Goal: Information Seeking & Learning: Learn about a topic

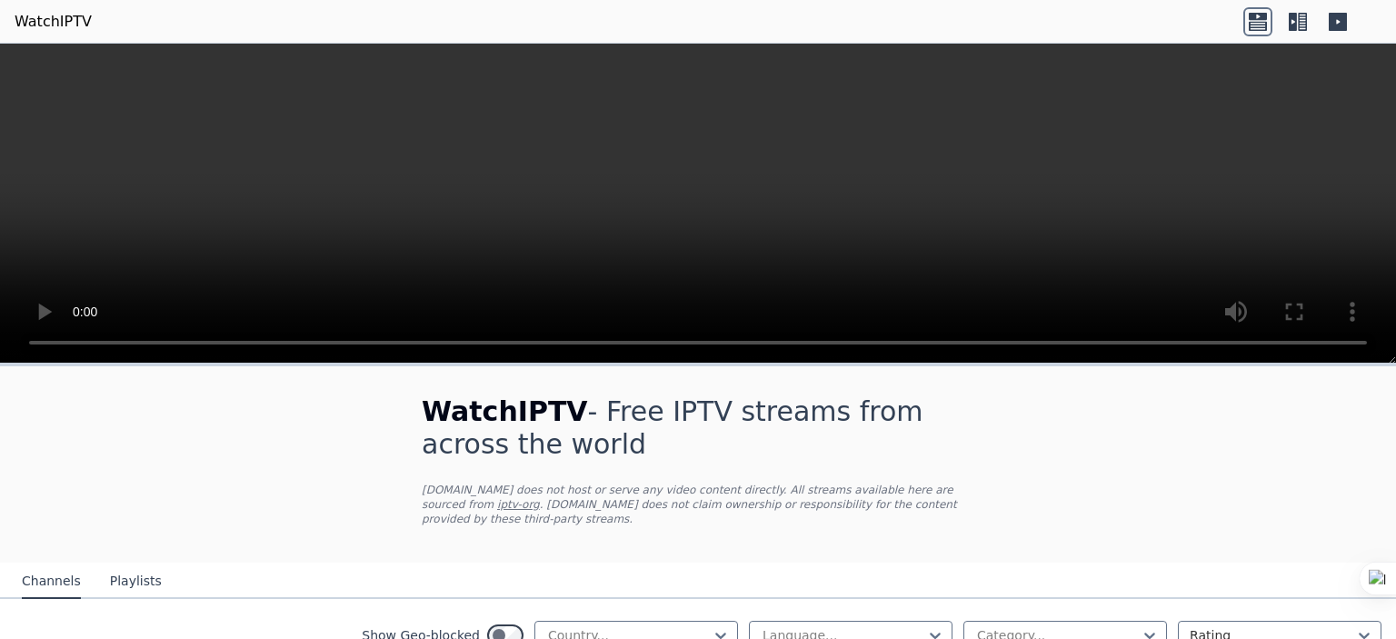
drag, startPoint x: 1395, startPoint y: 390, endPoint x: 1396, endPoint y: 418, distance: 28.2
click at [1396, 418] on div at bounding box center [1396, 319] width 1 height 639
click at [1391, 418] on html "WatchIPTV WatchIPTV - Free IPTV streams from across the world [DOMAIN_NAME] doe…" at bounding box center [698, 319] width 1396 height 639
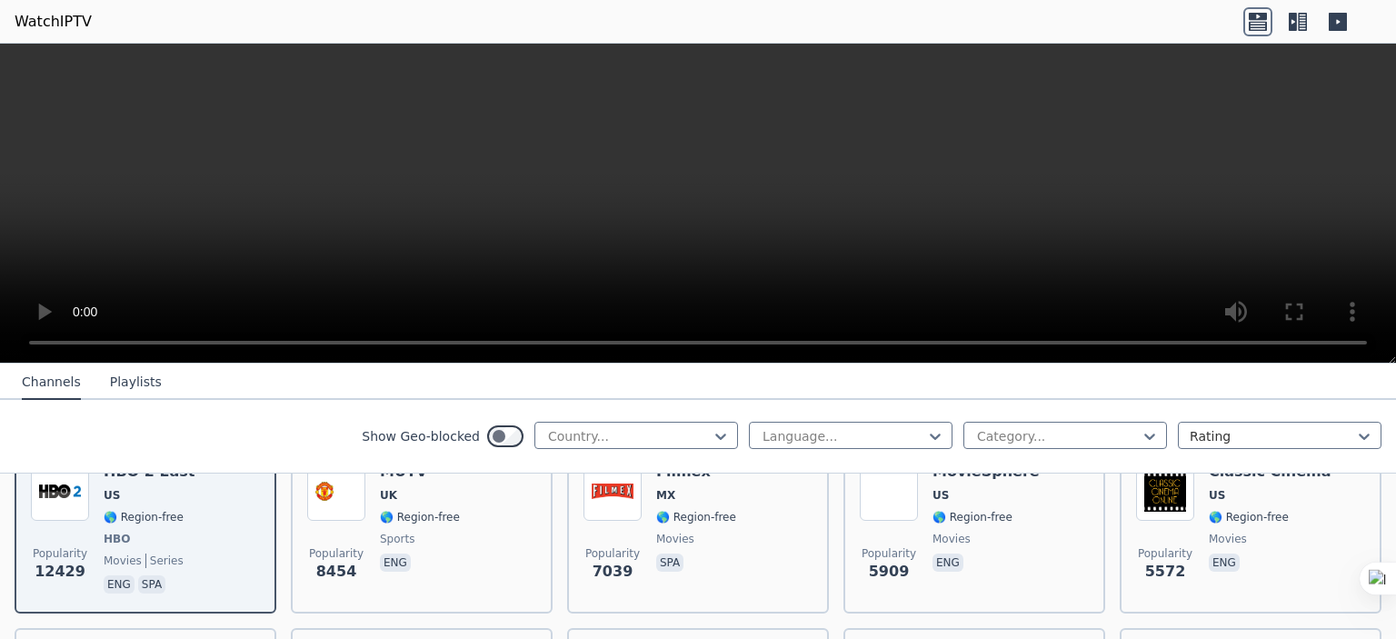
scroll to position [205, 0]
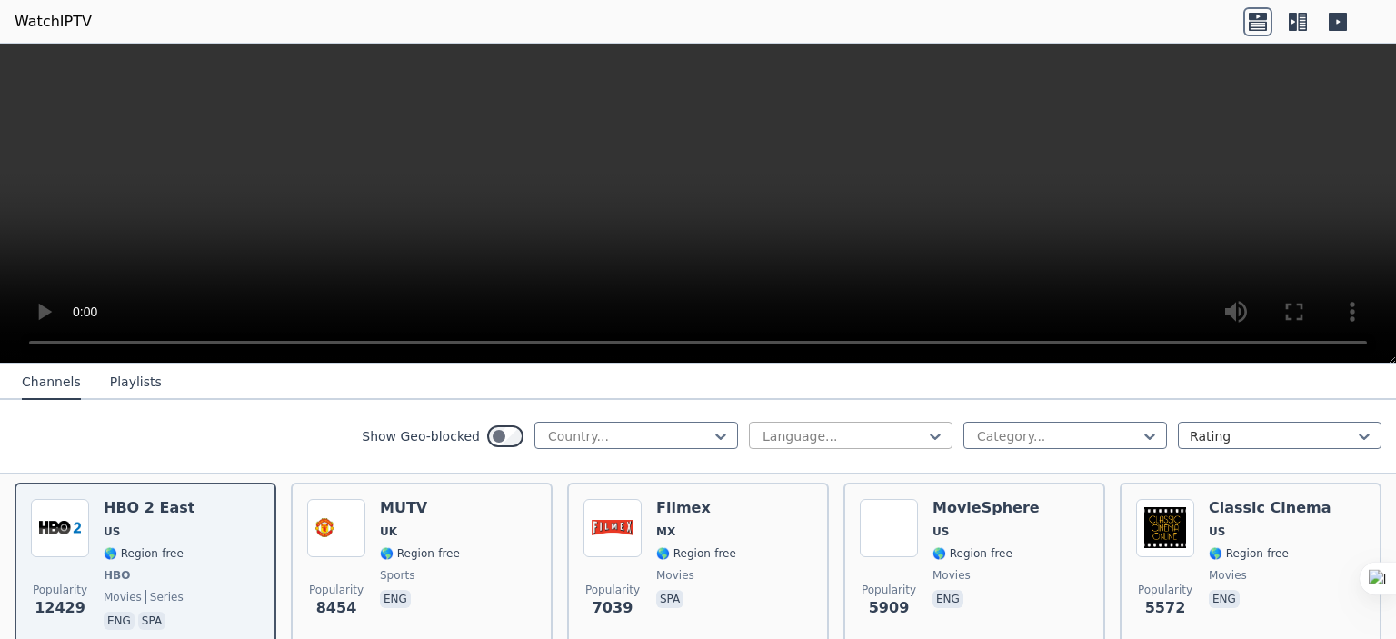
click at [906, 427] on div at bounding box center [843, 436] width 165 height 18
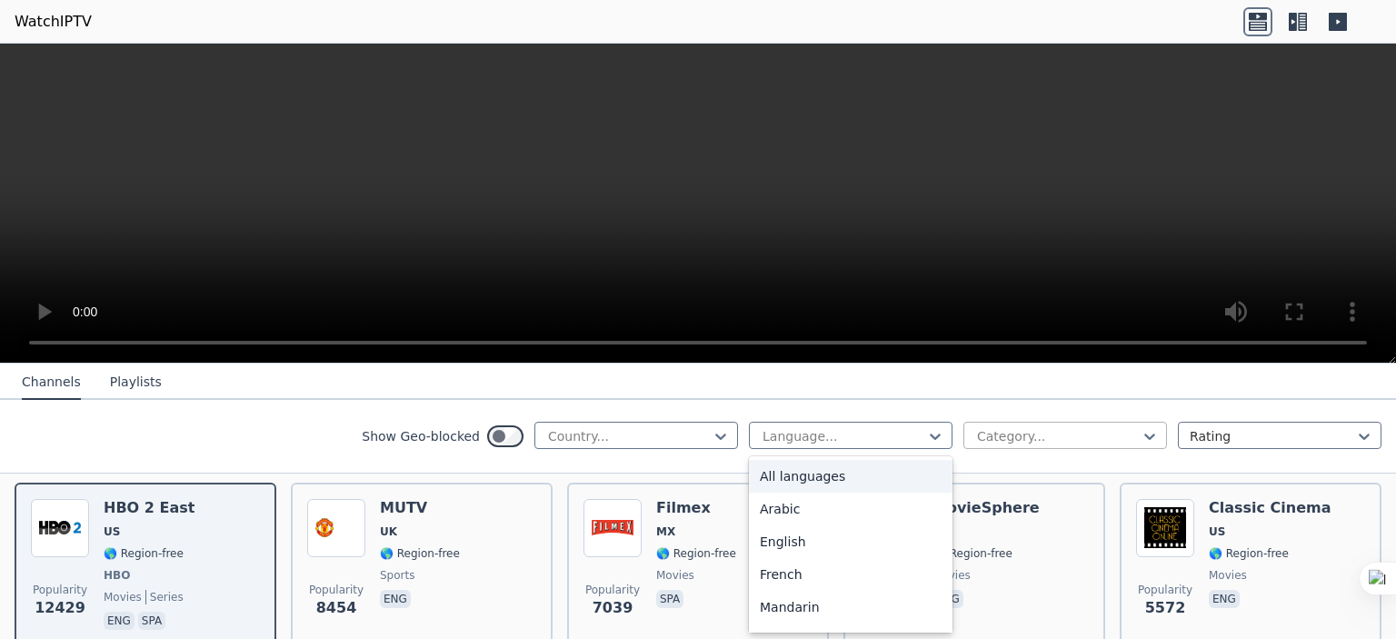
click at [996, 435] on div at bounding box center [1058, 436] width 165 height 18
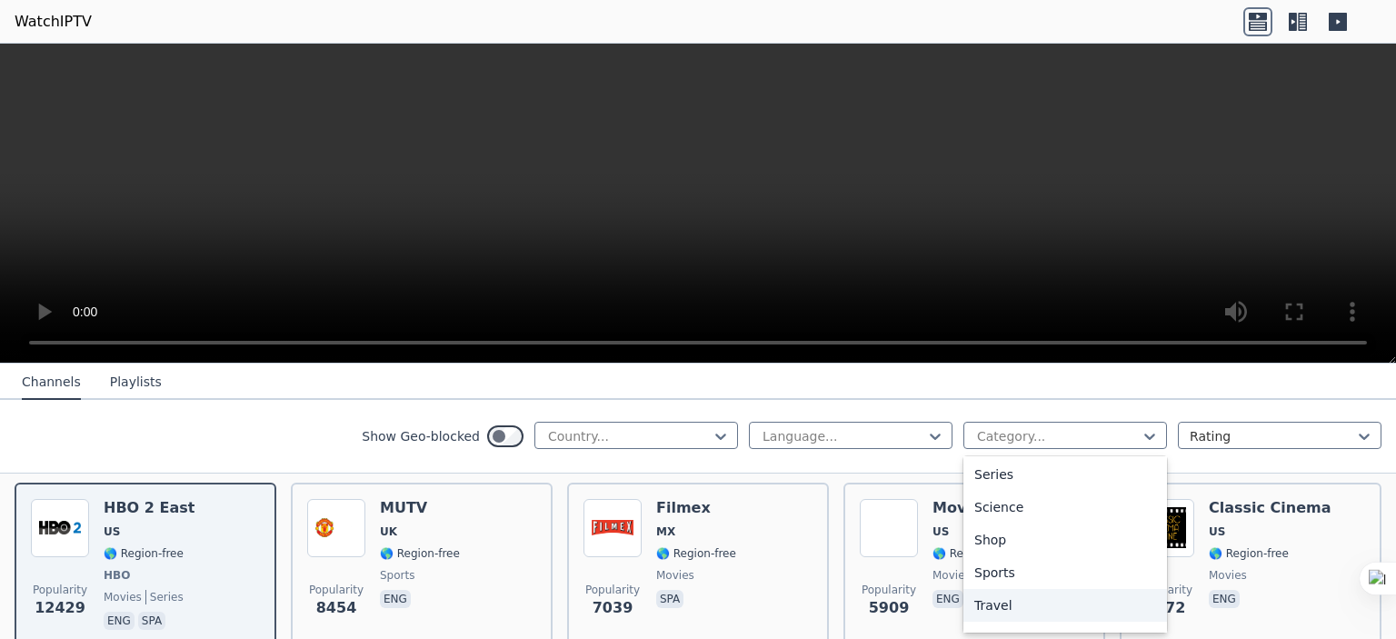
scroll to position [714, 0]
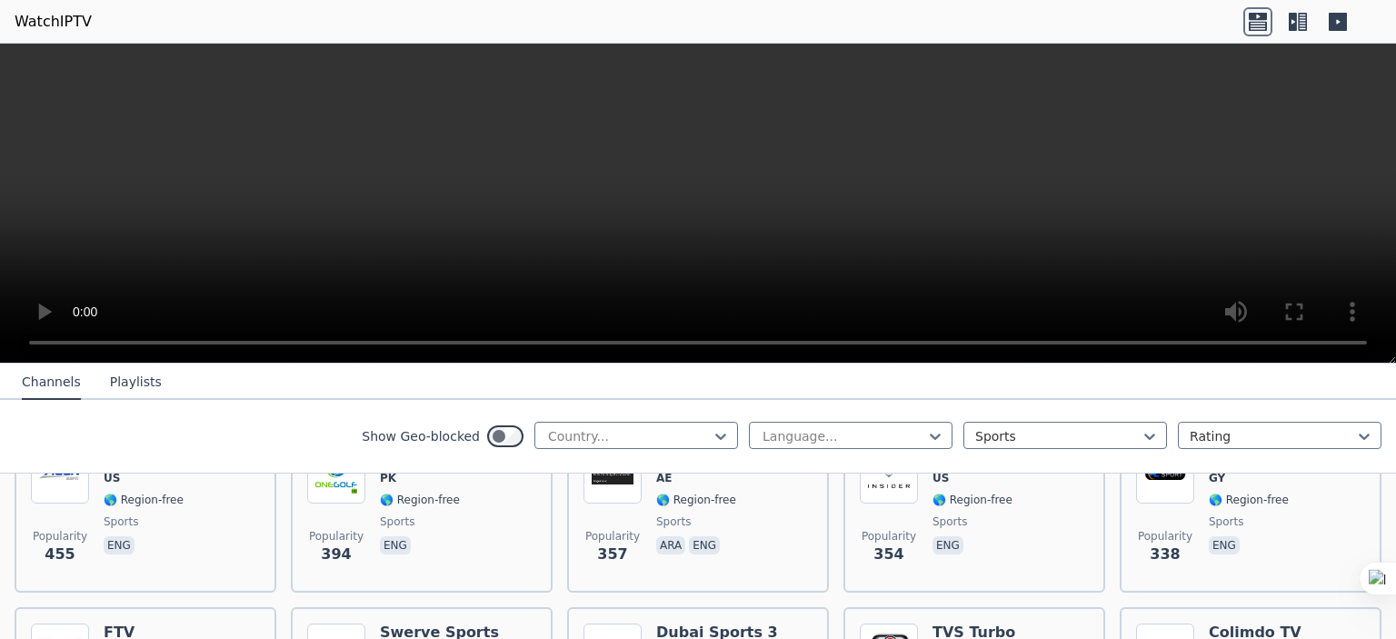
scroll to position [1705, 0]
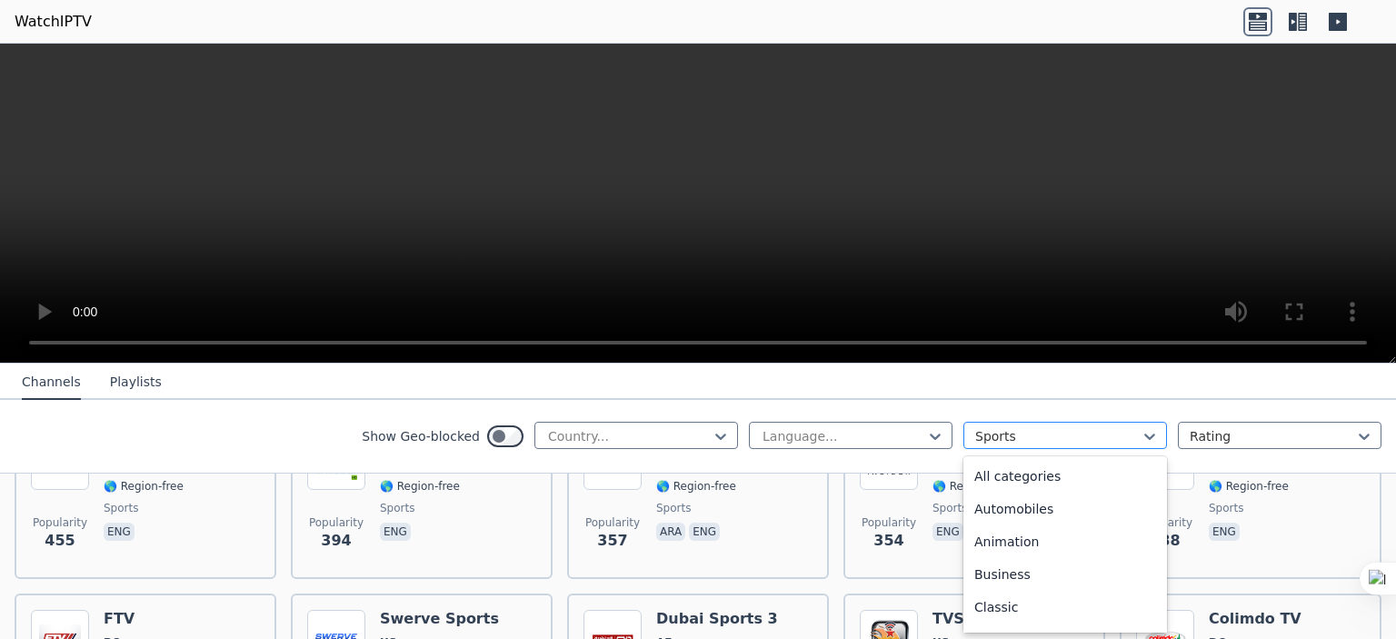
click at [1066, 428] on div at bounding box center [1058, 436] width 165 height 18
type input "*"
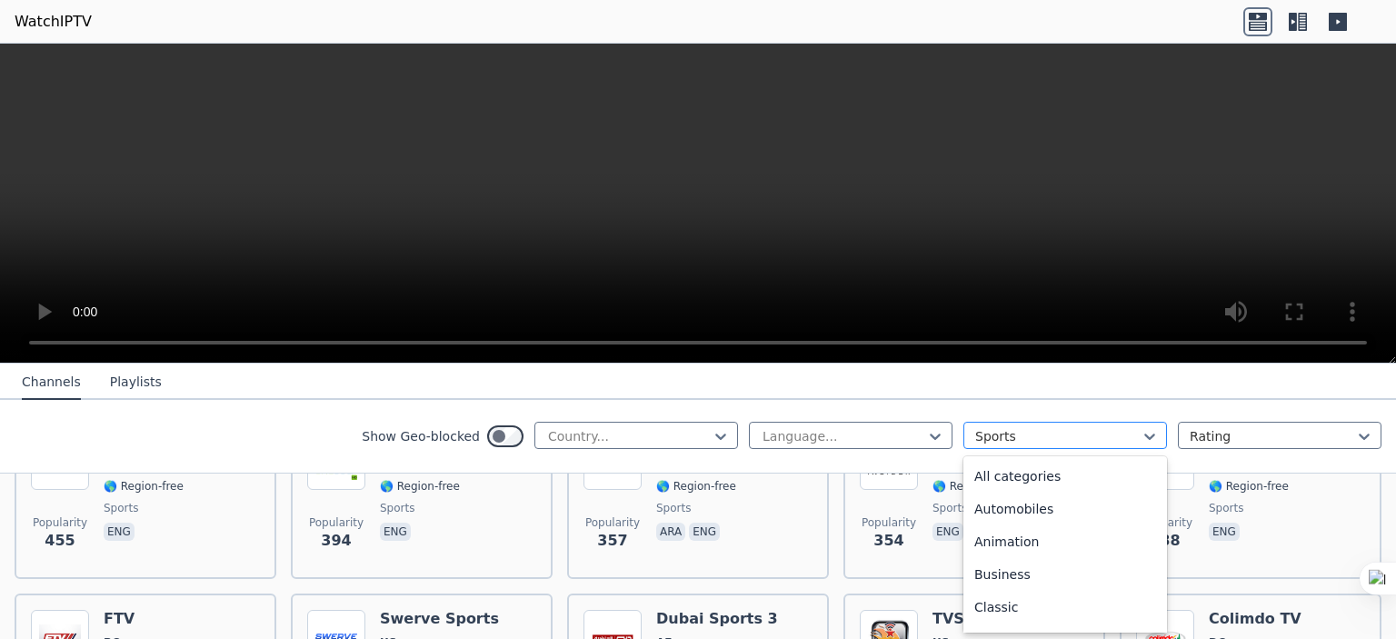
type input "*"
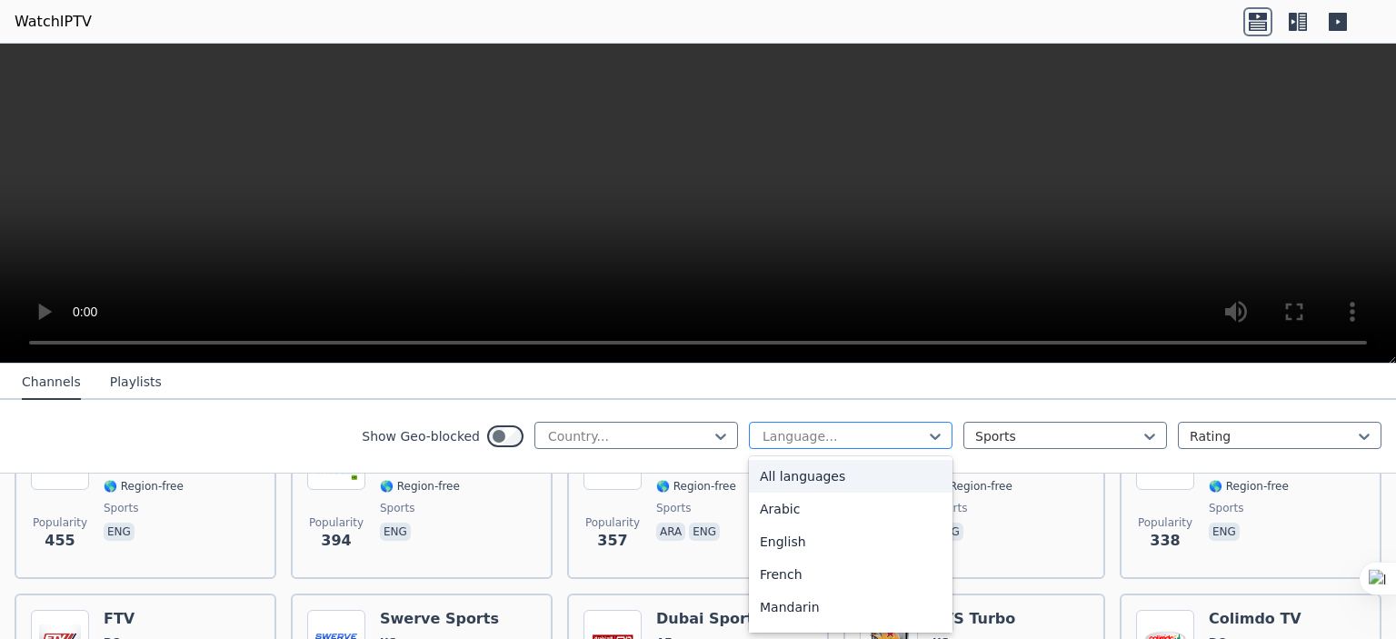
click at [862, 437] on div at bounding box center [843, 436] width 165 height 18
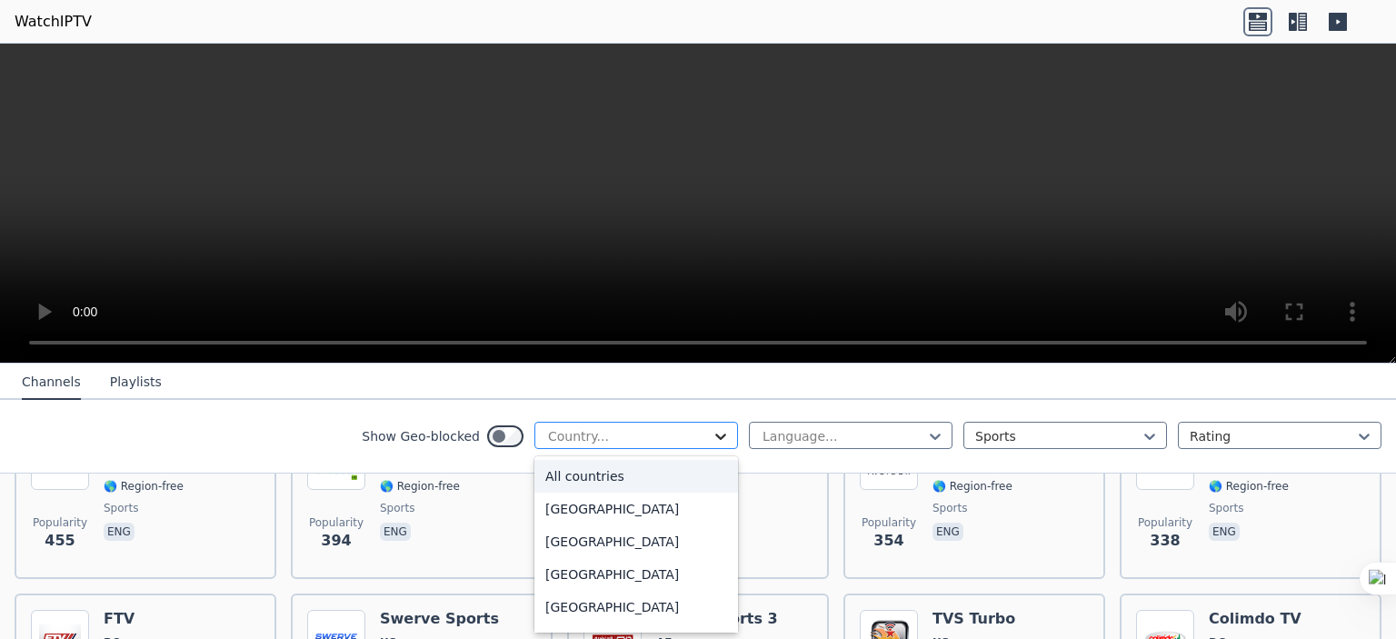
click at [716, 442] on icon at bounding box center [721, 436] width 18 height 18
type input "**"
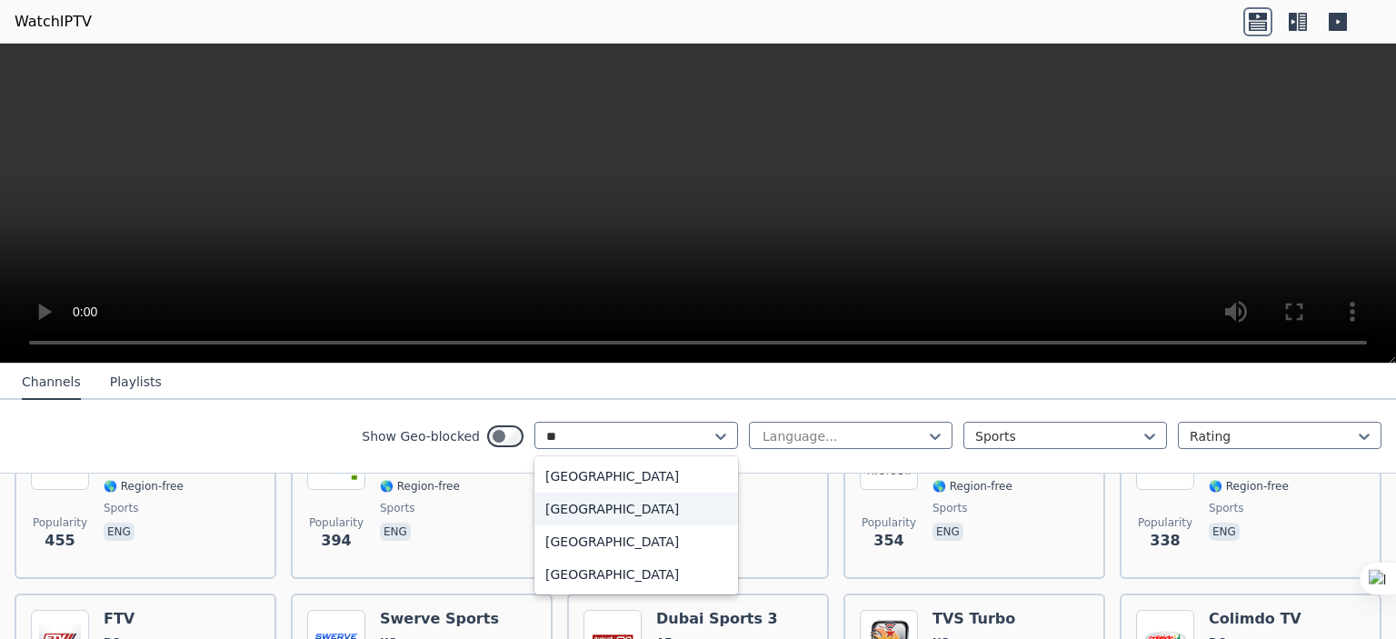
click at [591, 508] on div "[GEOGRAPHIC_DATA]" at bounding box center [637, 509] width 204 height 33
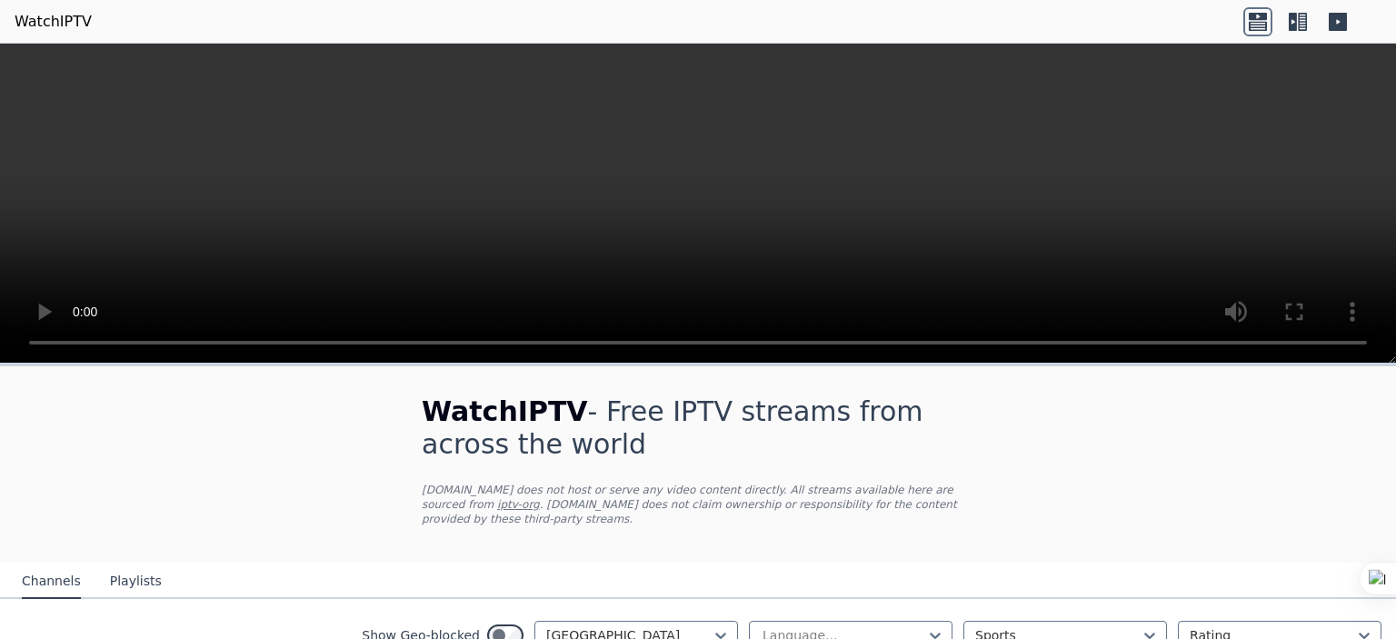
drag, startPoint x: 1396, startPoint y: 406, endPoint x: 1380, endPoint y: 462, distance: 57.6
click at [1380, 462] on html "WatchIPTV WatchIPTV - Free IPTV streams from across the world [DOMAIN_NAME] doe…" at bounding box center [698, 319] width 1396 height 639
click at [680, 626] on div at bounding box center [628, 635] width 165 height 18
click at [636, 626] on div at bounding box center [628, 635] width 165 height 18
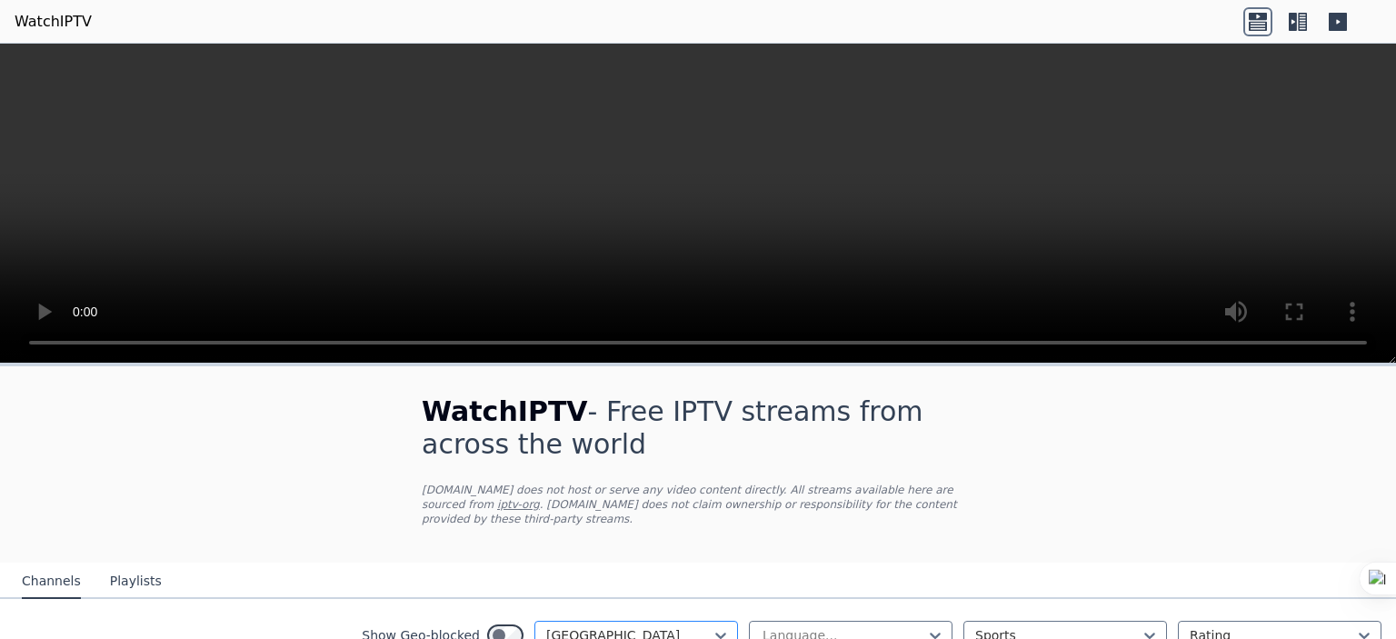
click at [636, 626] on div at bounding box center [628, 635] width 165 height 18
click at [616, 626] on div at bounding box center [628, 635] width 165 height 18
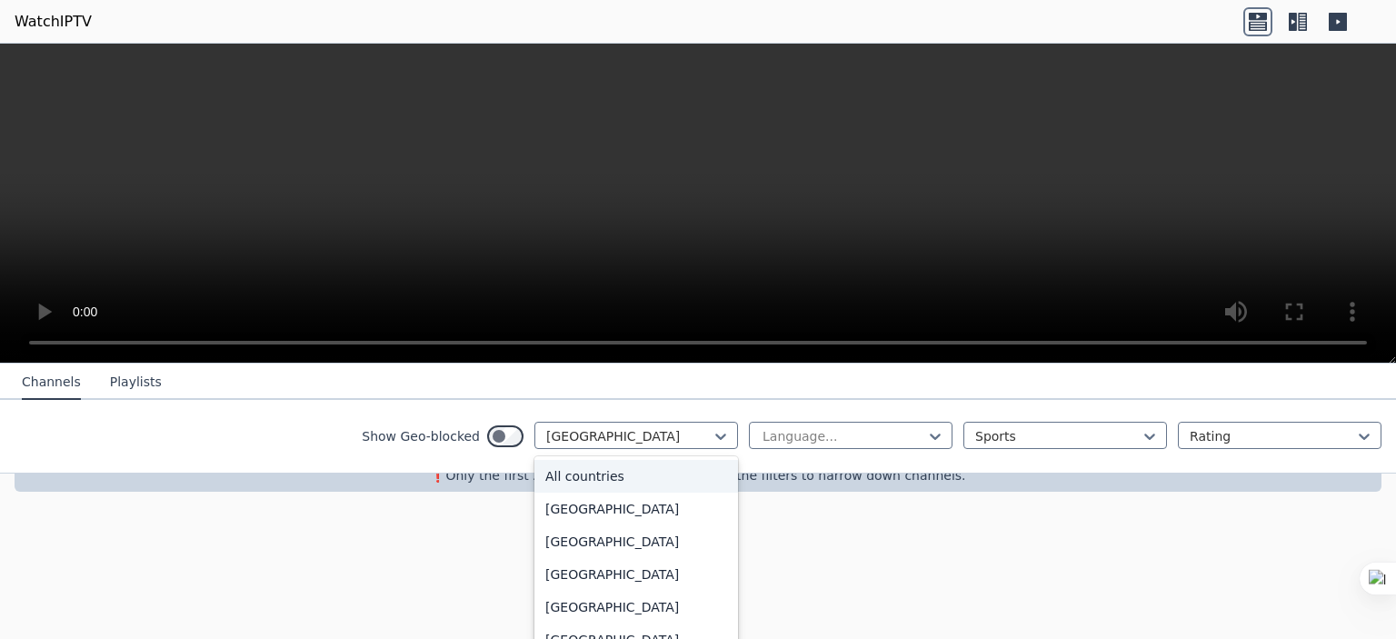
click at [586, 488] on div "All countries" at bounding box center [637, 476] width 204 height 33
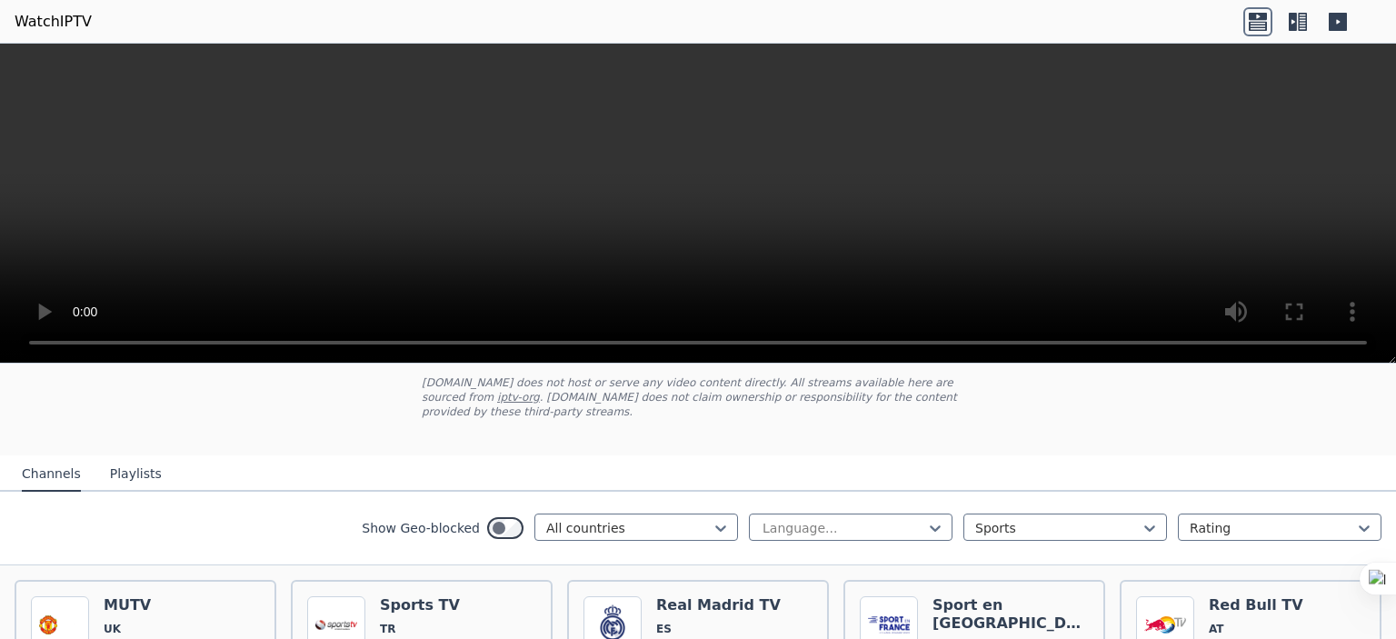
scroll to position [243, 0]
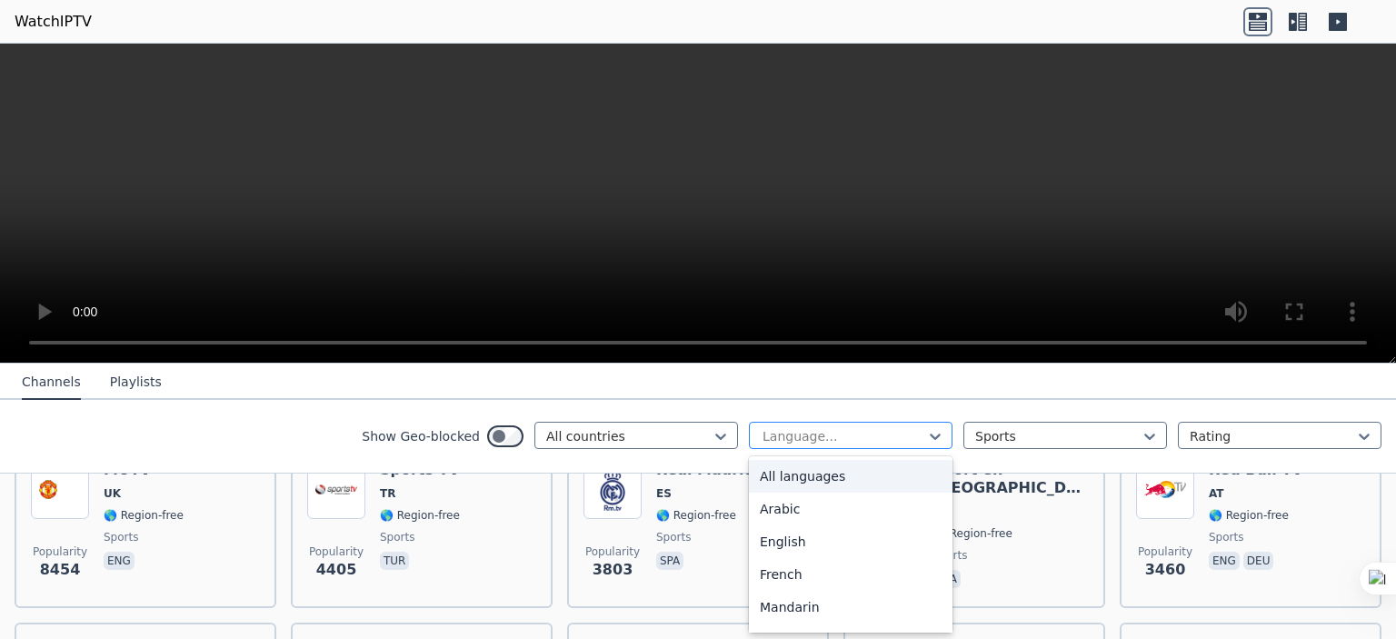
click at [856, 434] on div at bounding box center [843, 436] width 165 height 18
click at [844, 503] on div "Arabic" at bounding box center [851, 509] width 204 height 33
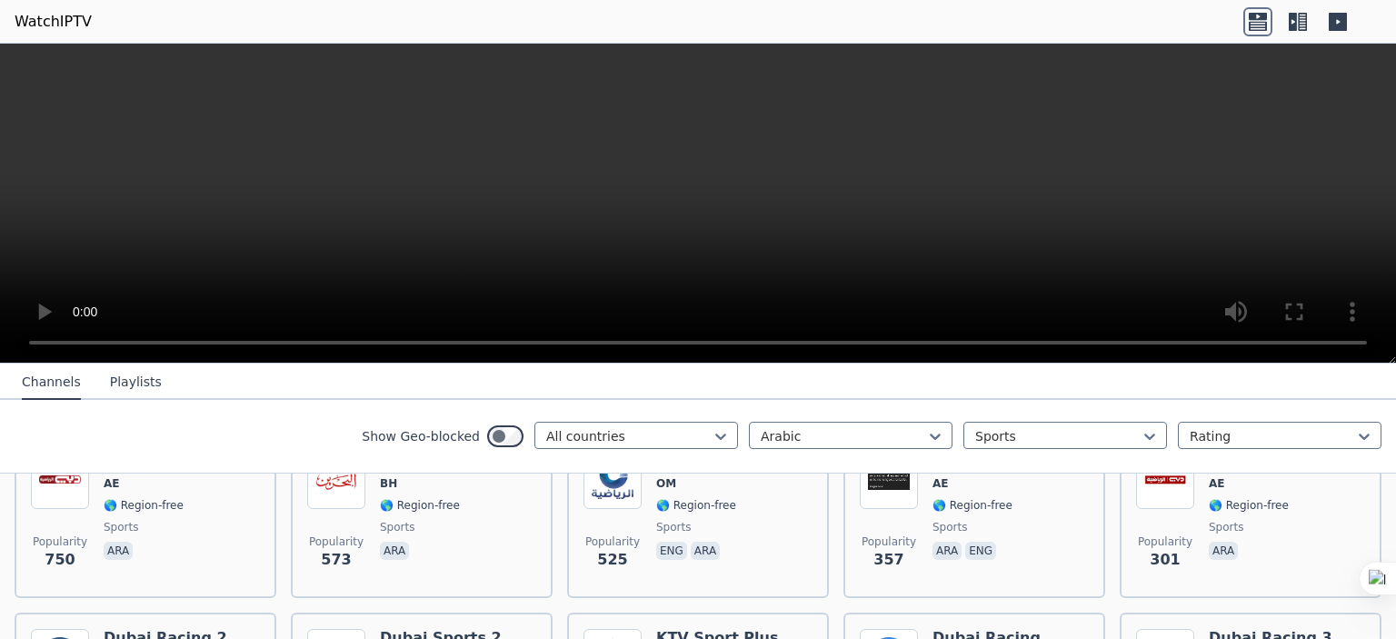
scroll to position [447, 0]
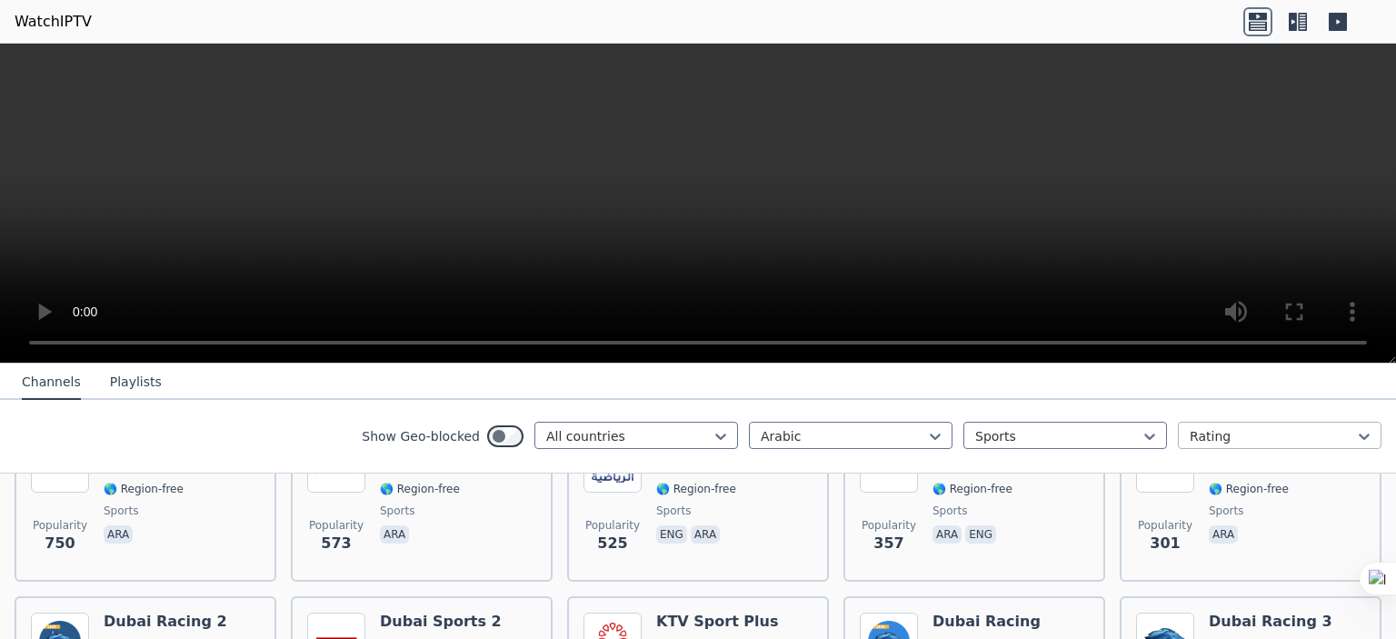
click at [1216, 429] on div at bounding box center [1272, 436] width 165 height 18
click at [124, 385] on button "Playlists" at bounding box center [136, 382] width 52 height 35
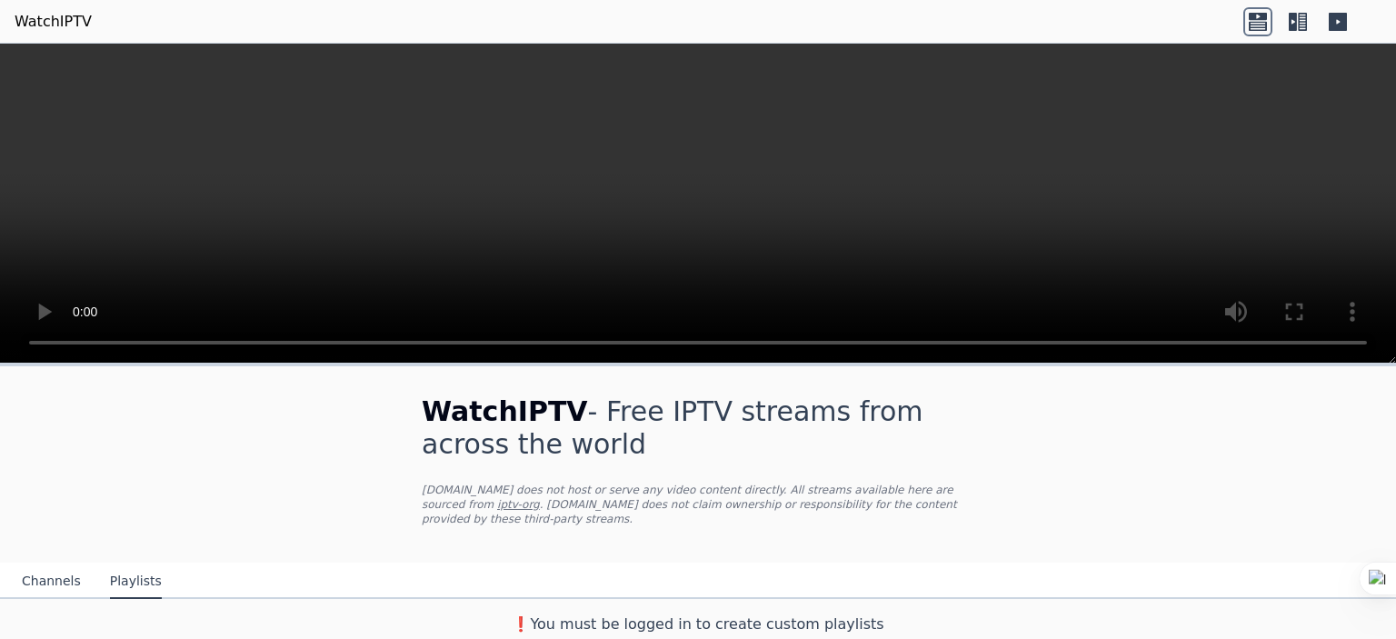
click at [491, 395] on span "WatchIPTV" at bounding box center [505, 411] width 166 height 32
click at [639, 491] on p "[DOMAIN_NAME] does not host or serve any video content directly. All streams av…" at bounding box center [698, 505] width 553 height 44
